Goal: Information Seeking & Learning: Find contact information

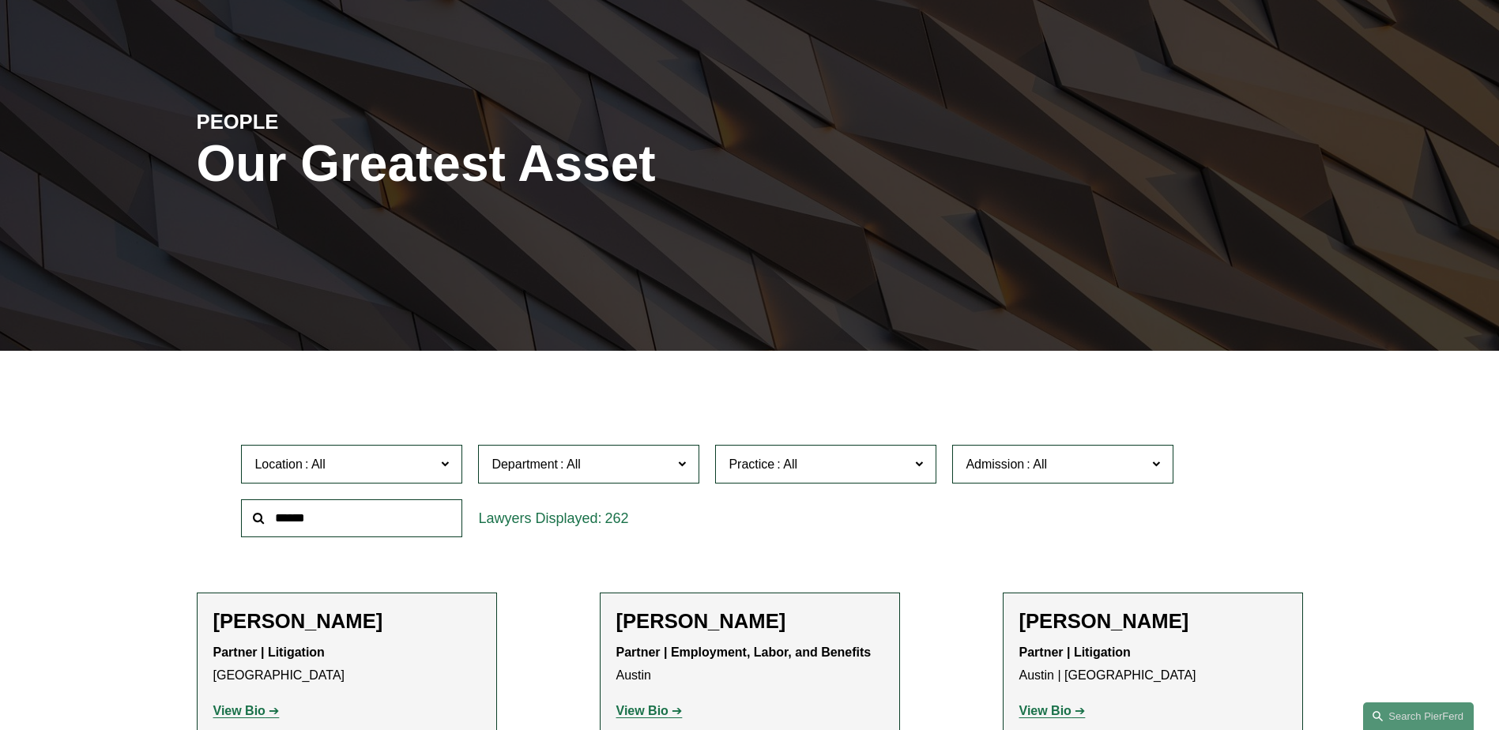
scroll to position [237, 0]
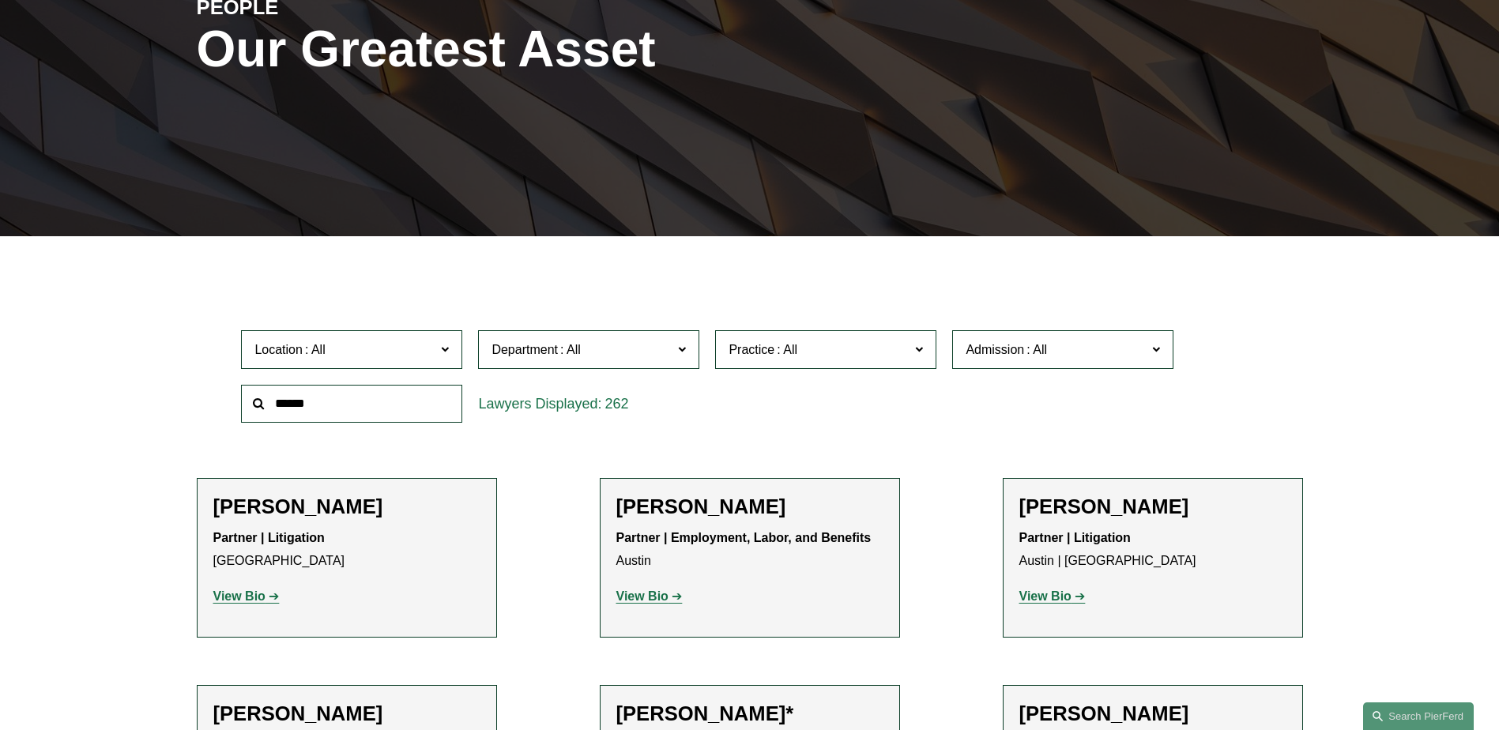
click at [408, 395] on input "text" at bounding box center [351, 404] width 221 height 39
type input "******"
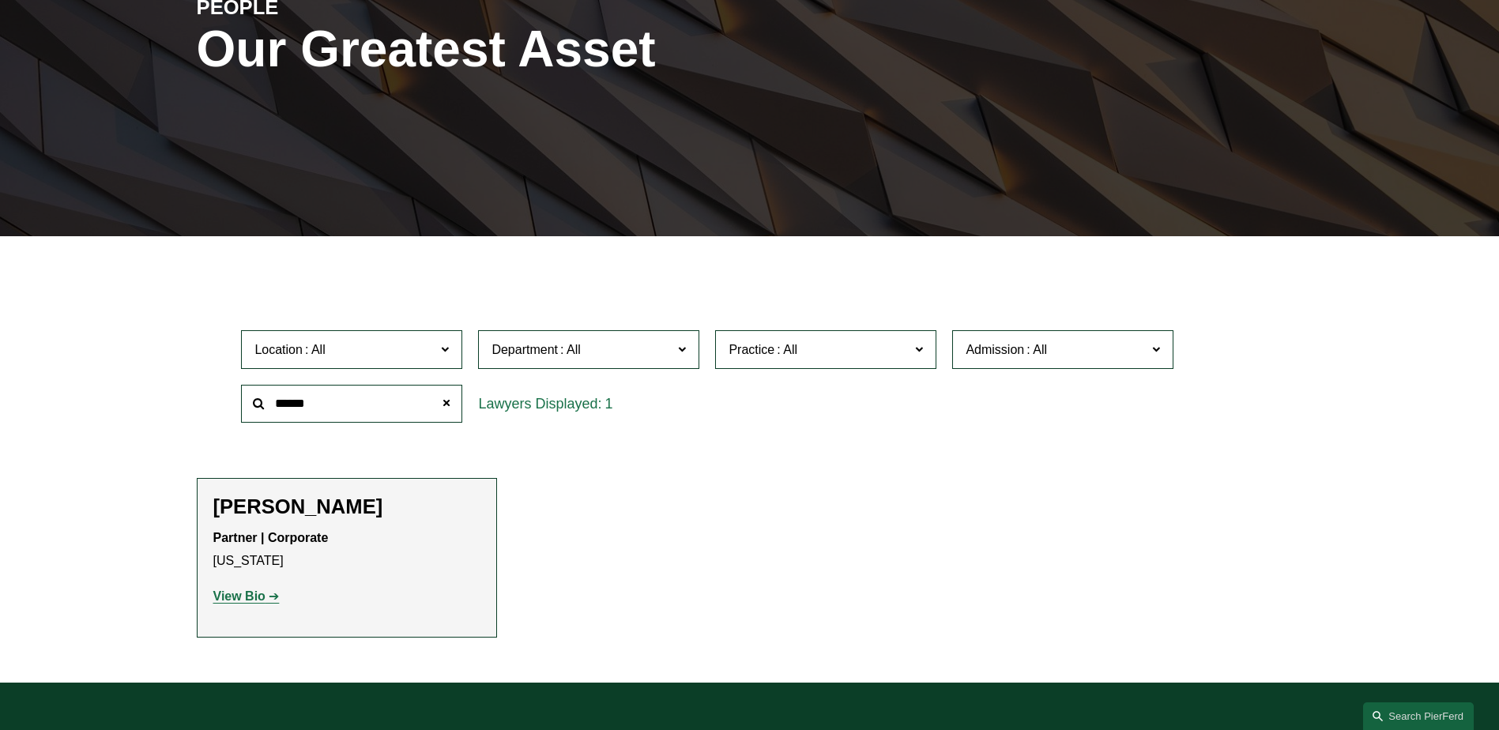
click at [237, 591] on strong "View Bio" at bounding box center [239, 595] width 52 height 13
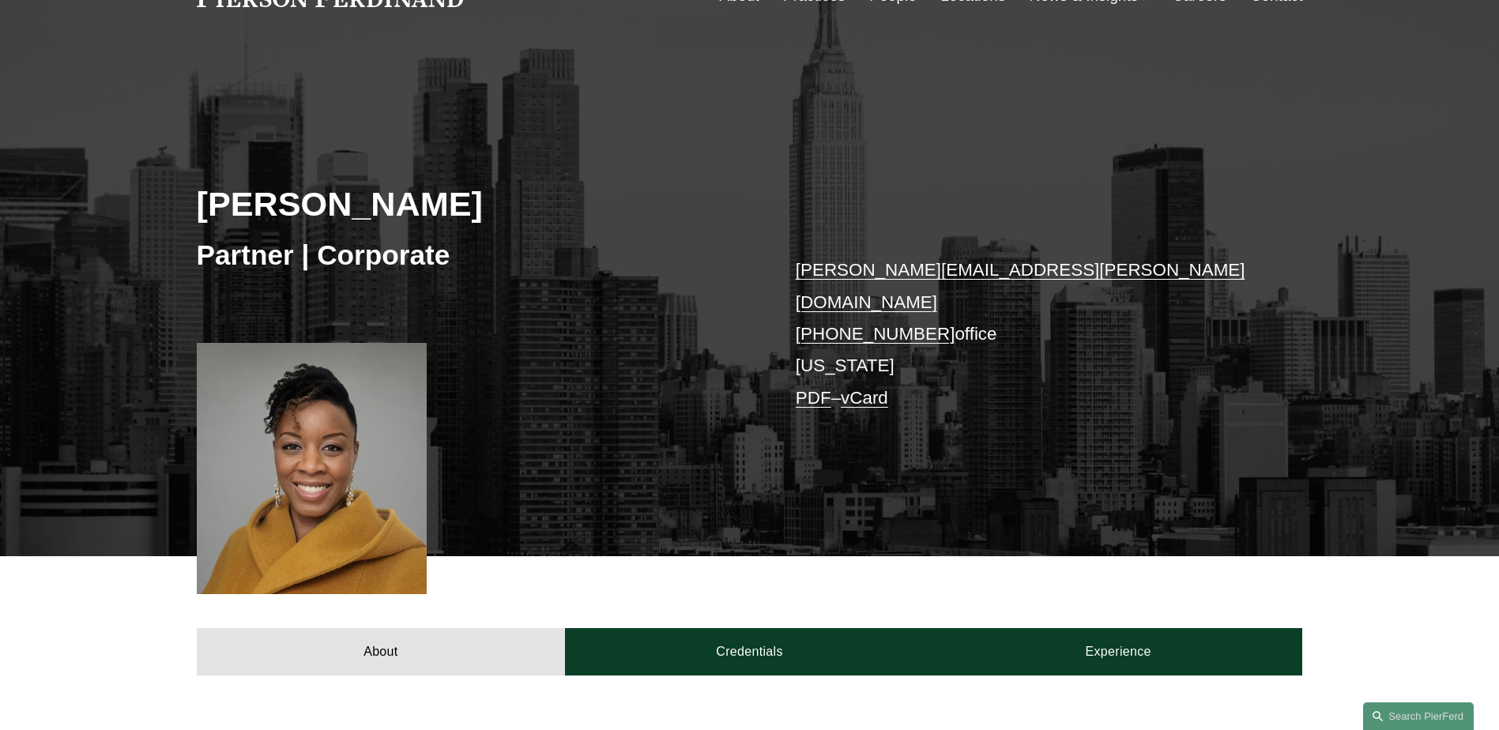
scroll to position [553, 0]
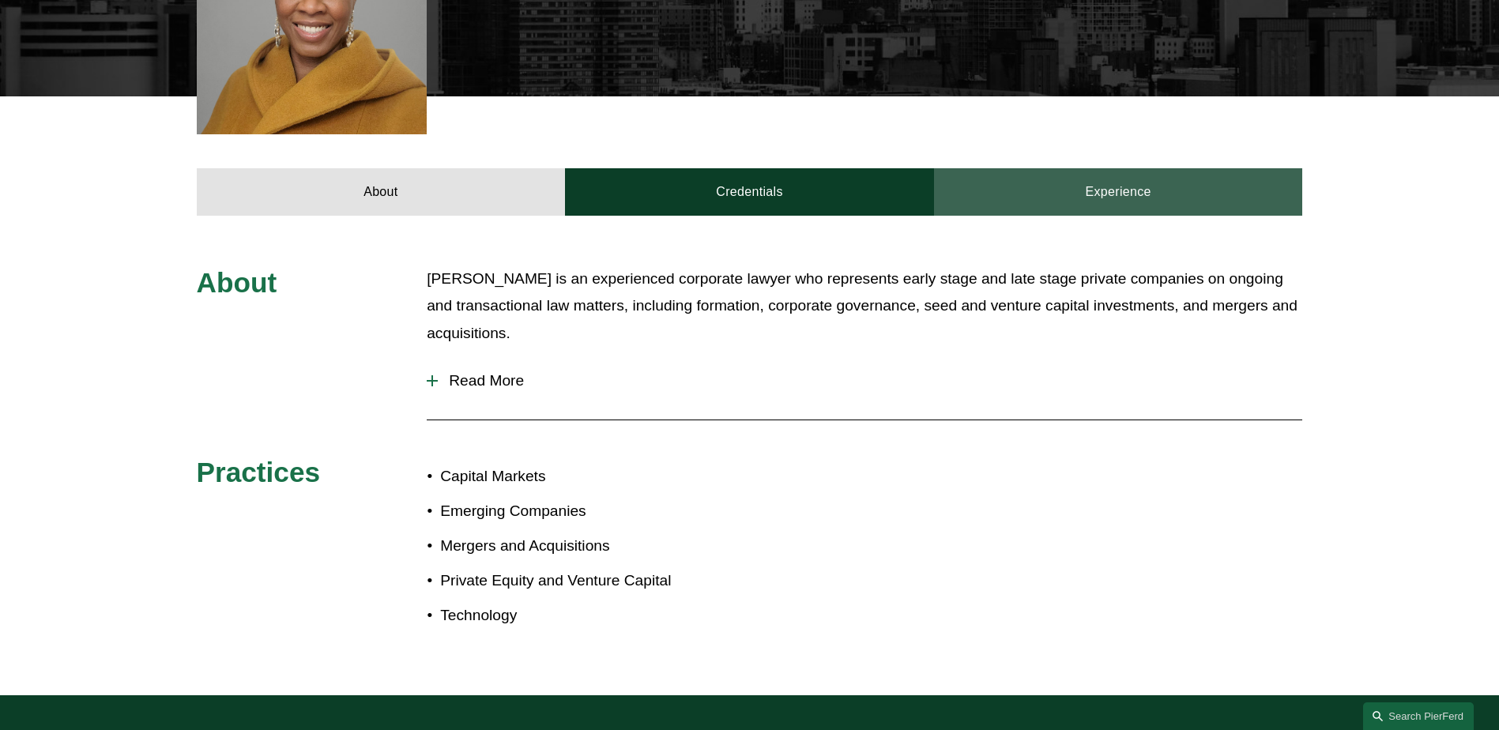
click at [1029, 168] on link "Experience" at bounding box center [1118, 191] width 369 height 47
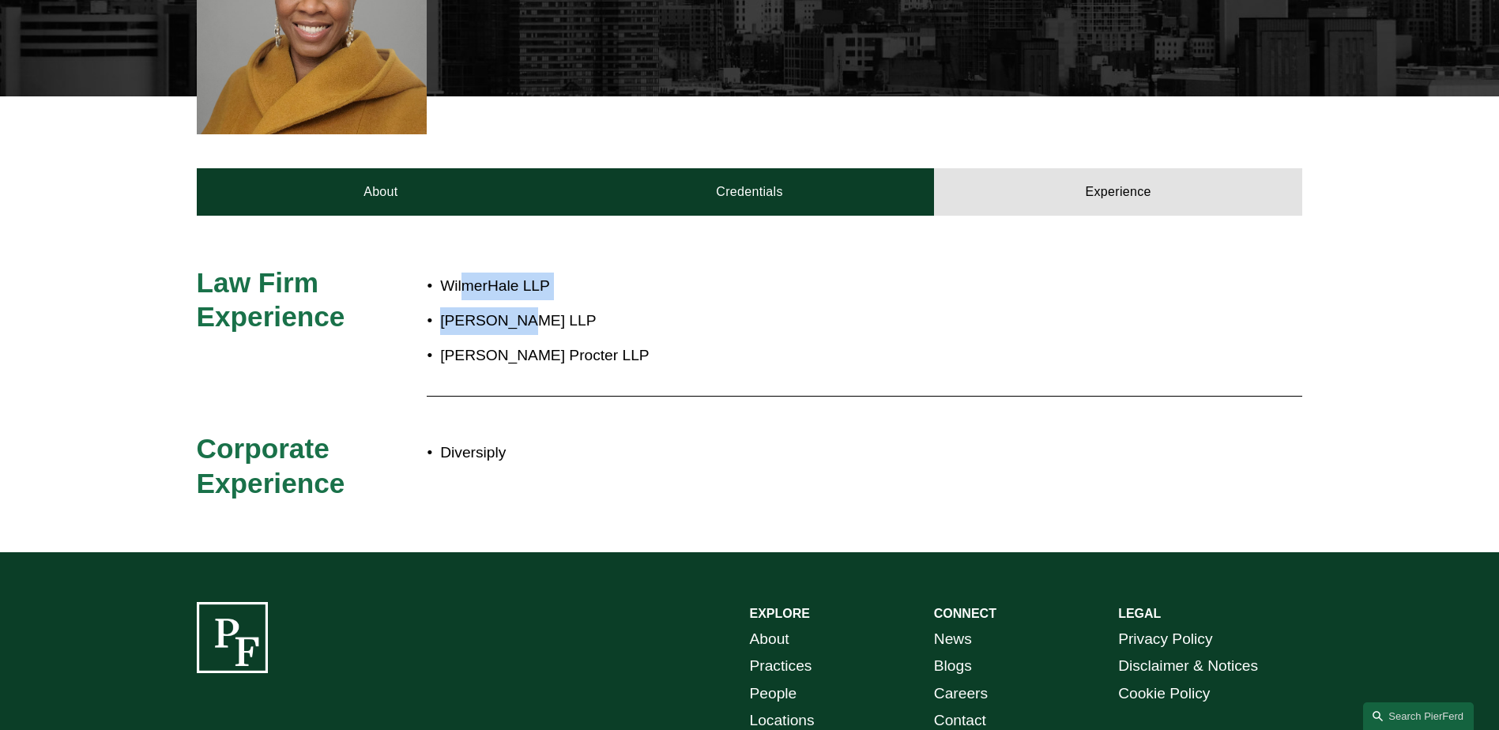
drag, startPoint x: 464, startPoint y: 282, endPoint x: 519, endPoint y: 318, distance: 65.7
click at [519, 318] on ul "WilmerHale LLP Lowenstein Sandler LLP Goodwin Procter LLP" at bounding box center [795, 321] width 737 height 97
drag, startPoint x: 519, startPoint y: 318, endPoint x: 480, endPoint y: 288, distance: 49.6
click at [480, 288] on ul "WilmerHale LLP Lowenstein Sandler LLP Goodwin Procter LLP" at bounding box center [795, 321] width 737 height 97
